Goal: Task Accomplishment & Management: Manage account settings

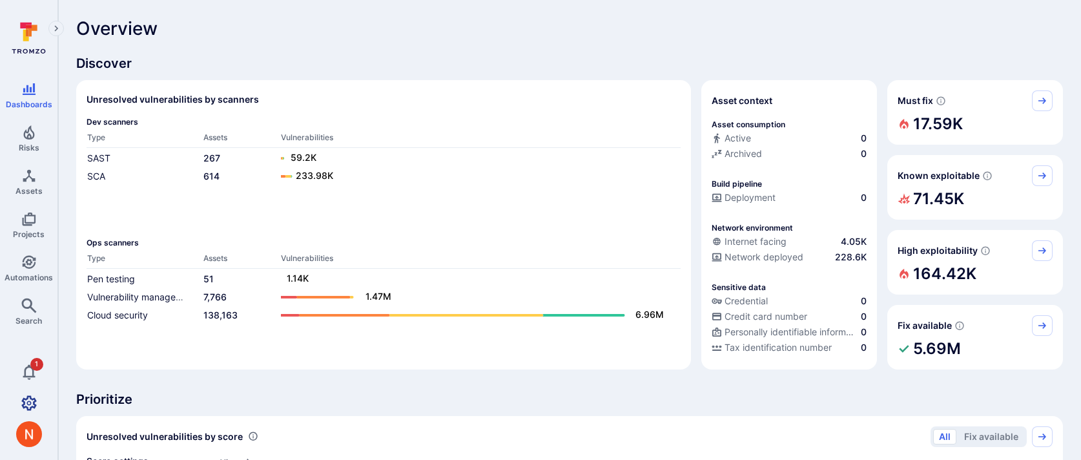
click at [30, 395] on link "Settings" at bounding box center [28, 403] width 57 height 26
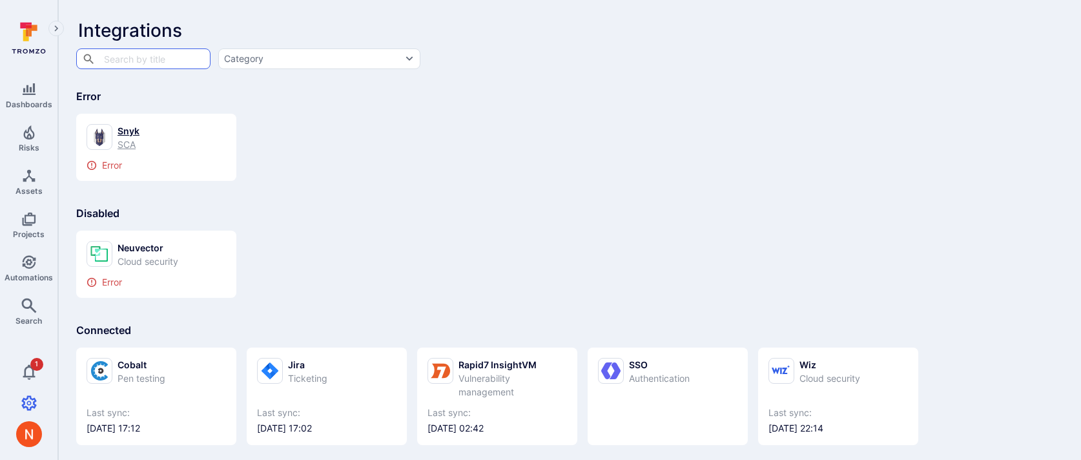
click at [169, 139] on div "Snyk SCA" at bounding box center [157, 137] width 140 height 27
